Goal: Browse casually

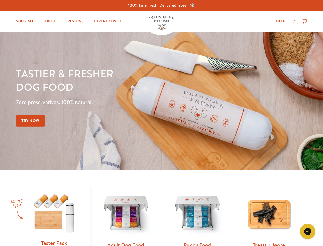
click at [162, 123] on div "Tastier & fresher dog food Zero preservatives. 100% natural. Try Now" at bounding box center [113, 101] width 194 height 68
click at [308, 231] on icon "Gorgias live chat" at bounding box center [307, 231] width 5 height 5
